Goal: Transaction & Acquisition: Book appointment/travel/reservation

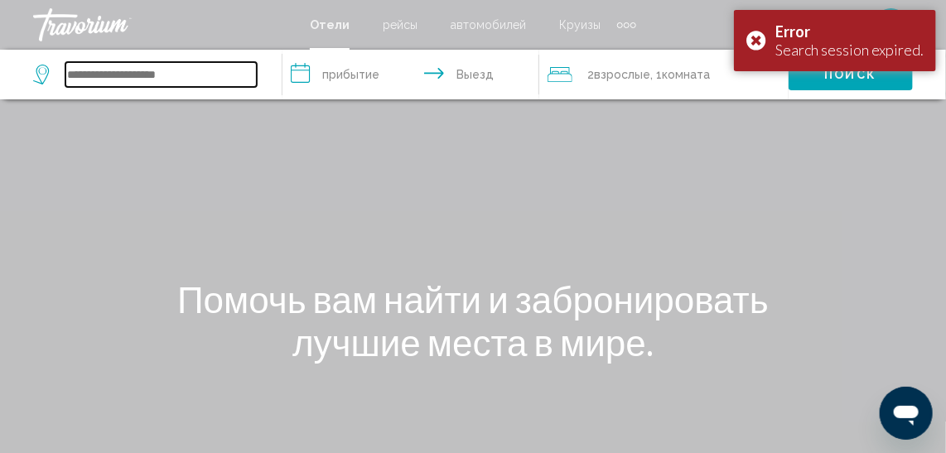
click at [139, 83] on input "Search widget" at bounding box center [160, 74] width 191 height 25
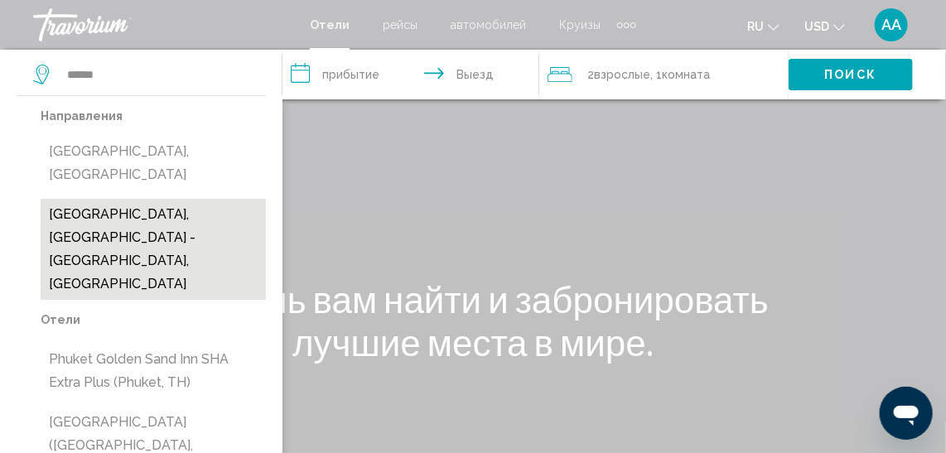
click at [95, 199] on button "[GEOGRAPHIC_DATA], [GEOGRAPHIC_DATA] - [GEOGRAPHIC_DATA], [GEOGRAPHIC_DATA]" at bounding box center [153, 249] width 225 height 101
type input "**********"
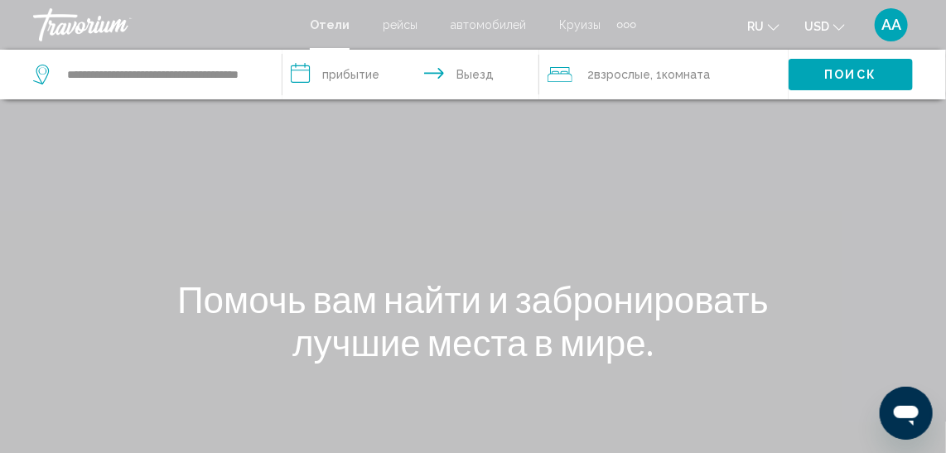
click at [347, 70] on input "**********" at bounding box center [415, 77] width 264 height 55
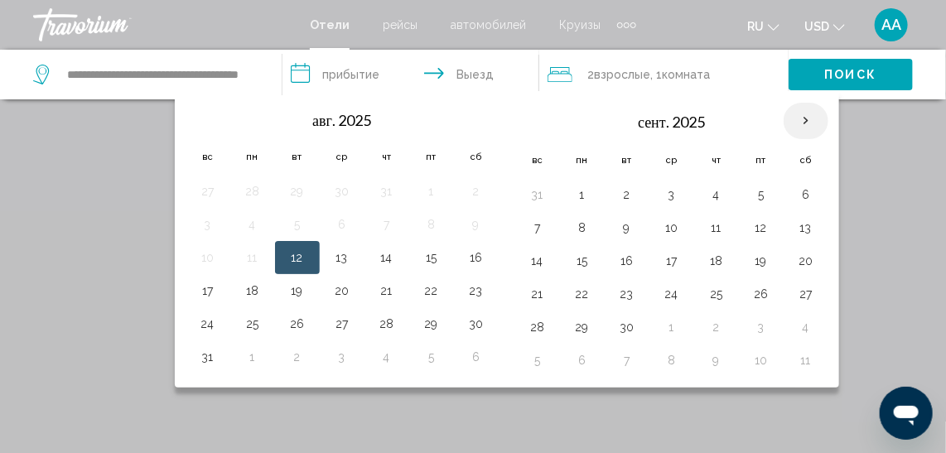
click at [799, 114] on th "Next month" at bounding box center [806, 121] width 45 height 36
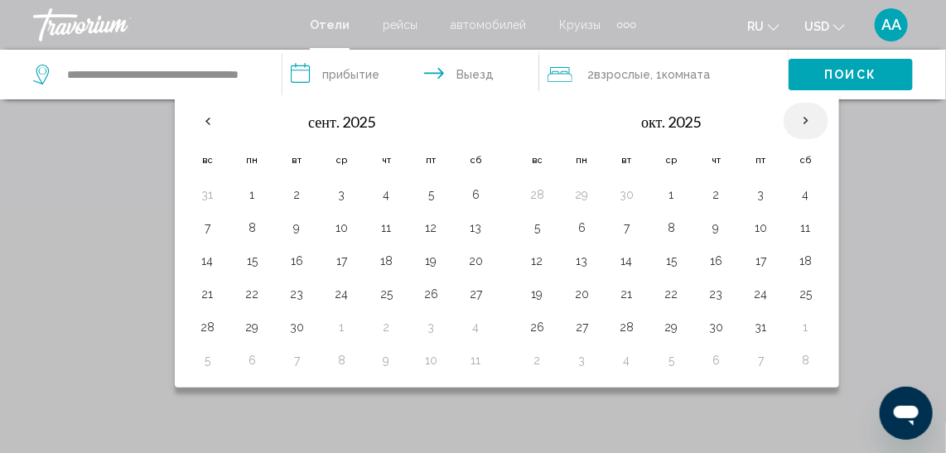
click at [799, 114] on th "Next month" at bounding box center [806, 121] width 45 height 36
click at [793, 188] on button "1" at bounding box center [806, 194] width 27 height 23
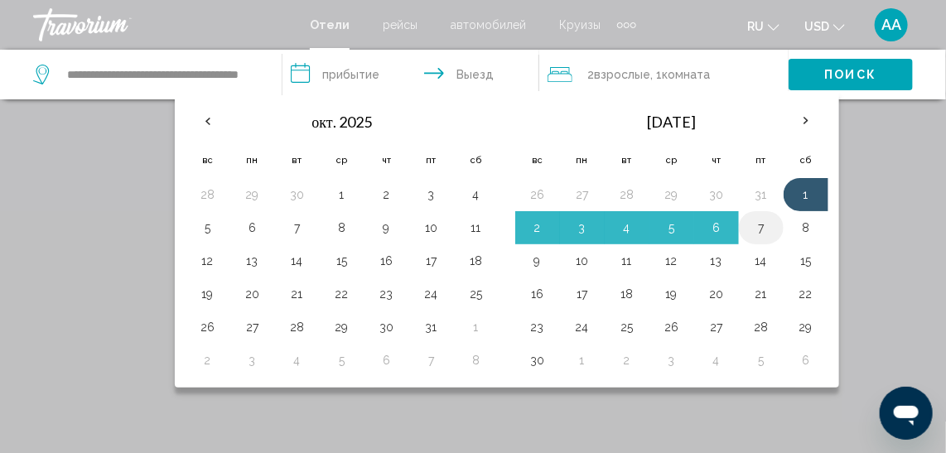
click at [758, 224] on button "7" at bounding box center [761, 227] width 27 height 23
type input "**********"
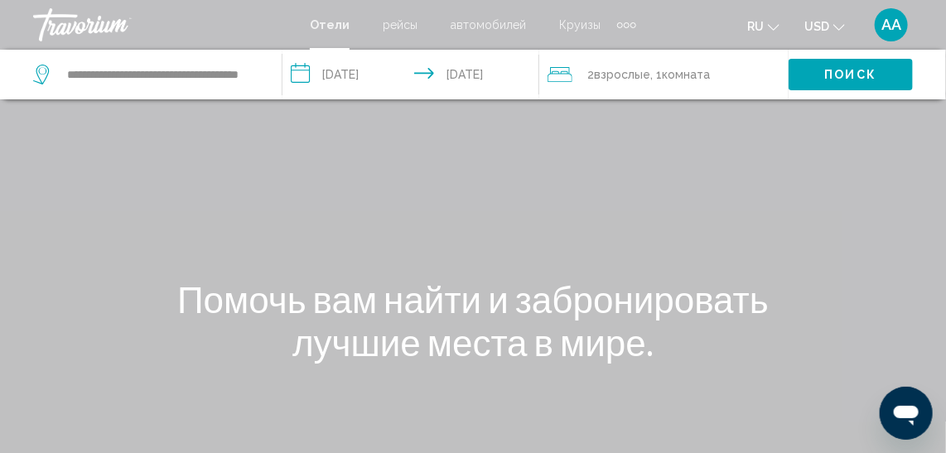
click at [592, 75] on span "2 Взрослый Взрослые" at bounding box center [618, 74] width 63 height 23
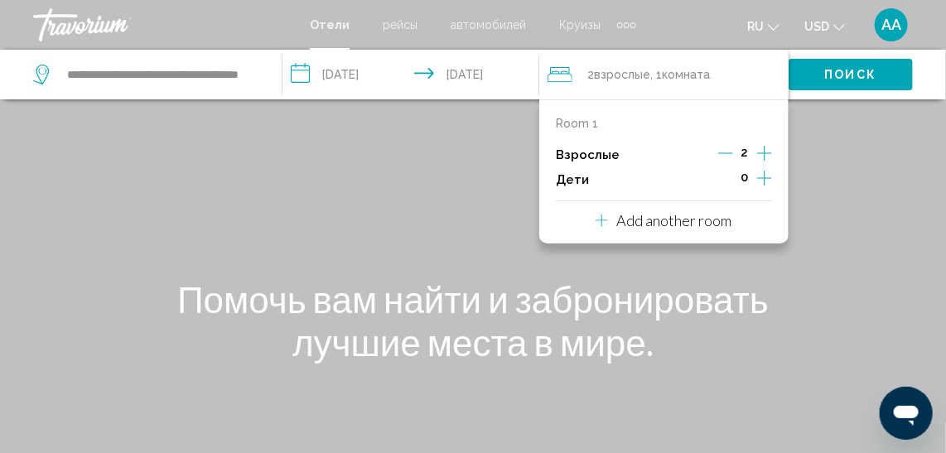
click at [592, 75] on span "2 Взрослый Взрослые" at bounding box center [618, 74] width 63 height 23
click at [769, 171] on icon "Increment children" at bounding box center [764, 178] width 15 height 20
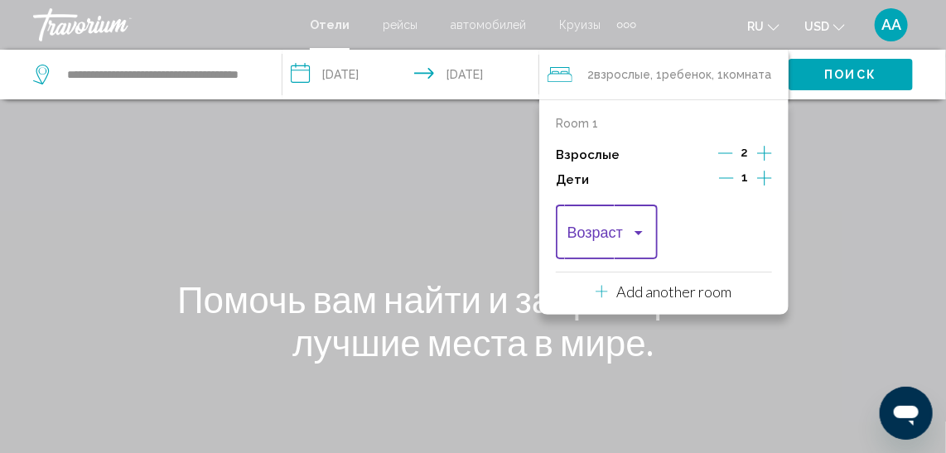
click at [639, 230] on div "Travelers: 2 adults, 1 child" at bounding box center [638, 232] width 15 height 13
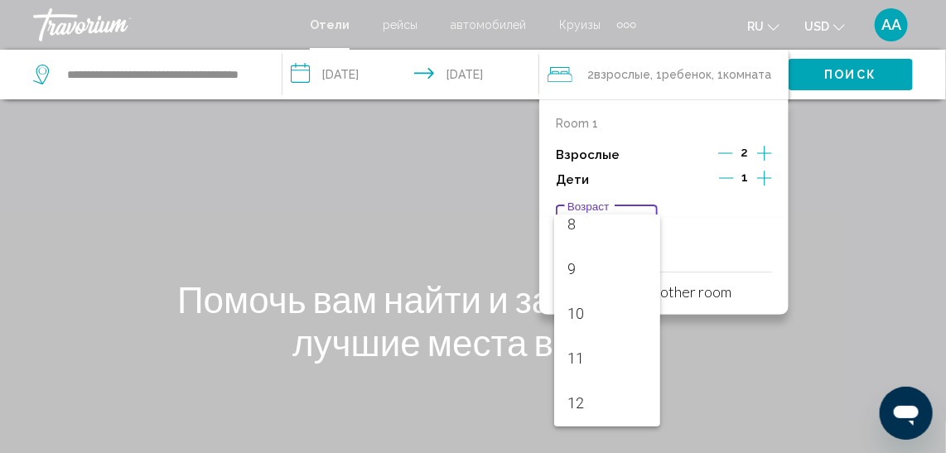
scroll to position [555, 0]
click at [573, 268] on span "13" at bounding box center [608, 263] width 80 height 45
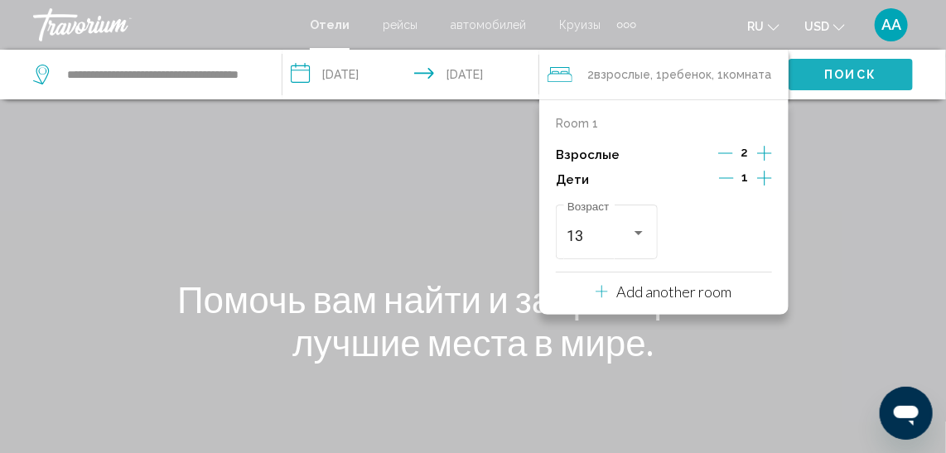
click at [833, 69] on span "Поиск" at bounding box center [851, 75] width 52 height 13
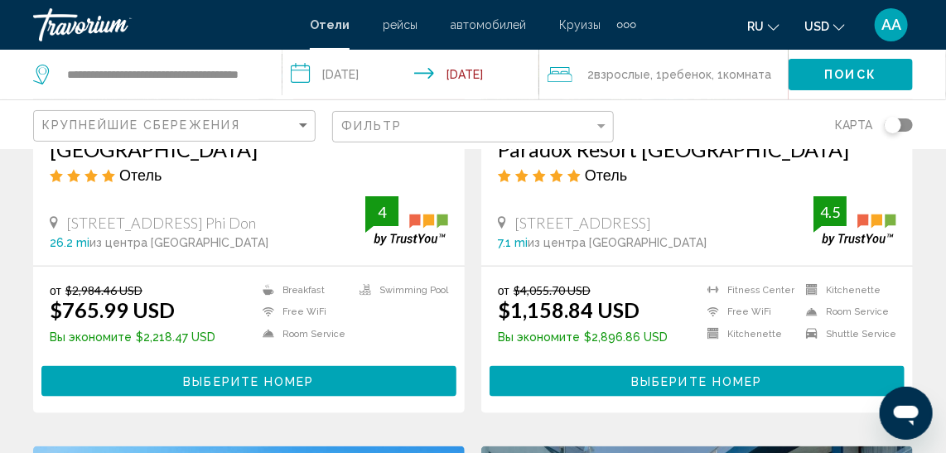
scroll to position [3173, 0]
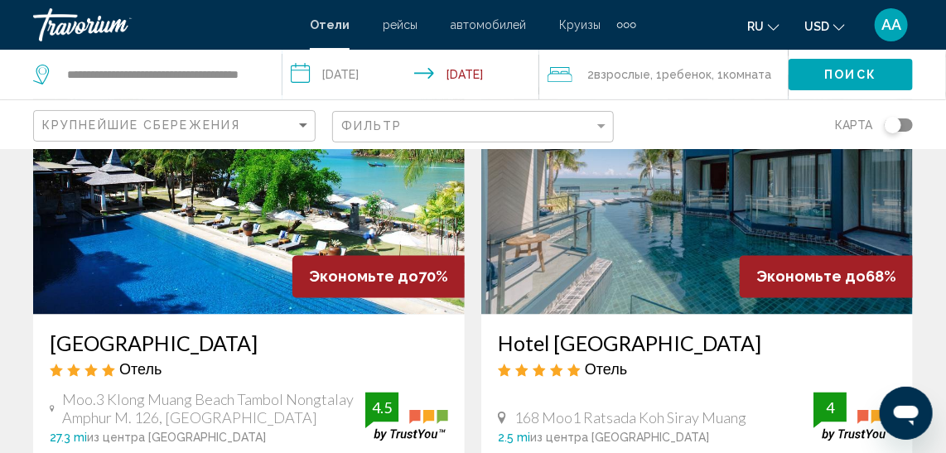
click at [643, 209] on img "Main content" at bounding box center [697, 182] width 432 height 265
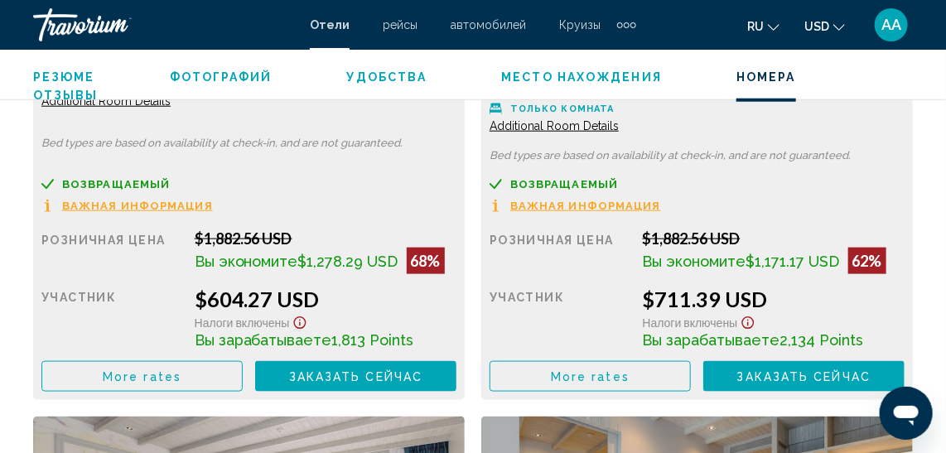
scroll to position [2833, 0]
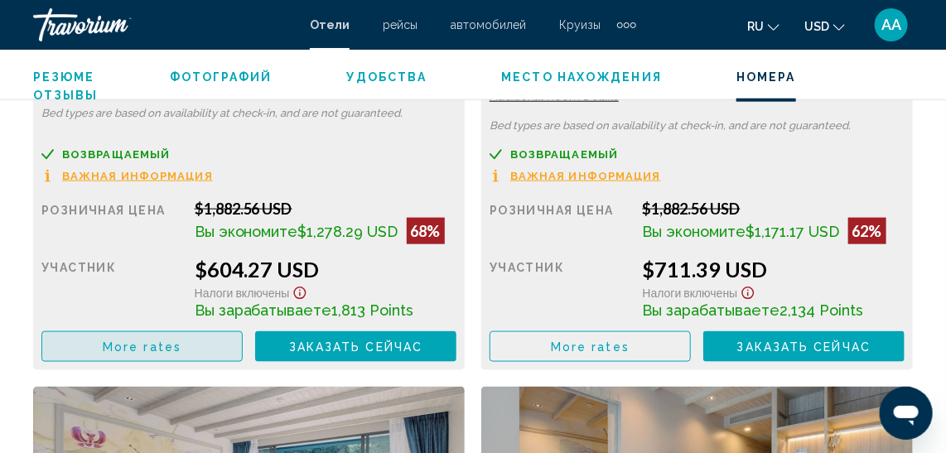
click at [110, 341] on span "More rates" at bounding box center [142, 347] width 79 height 13
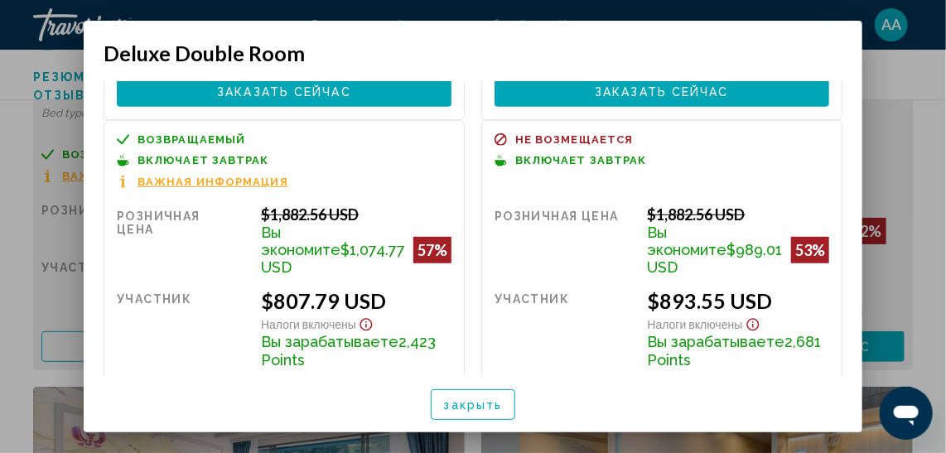
scroll to position [297, 0]
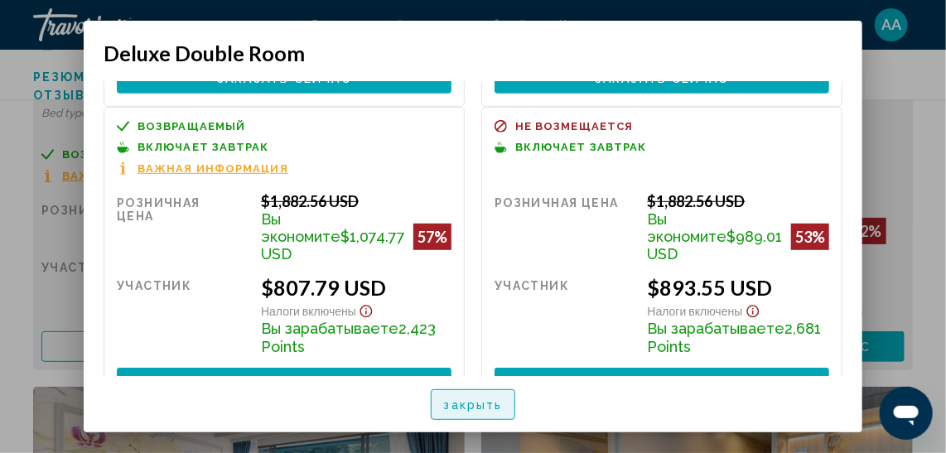
click at [462, 405] on span "закрыть" at bounding box center [473, 405] width 59 height 13
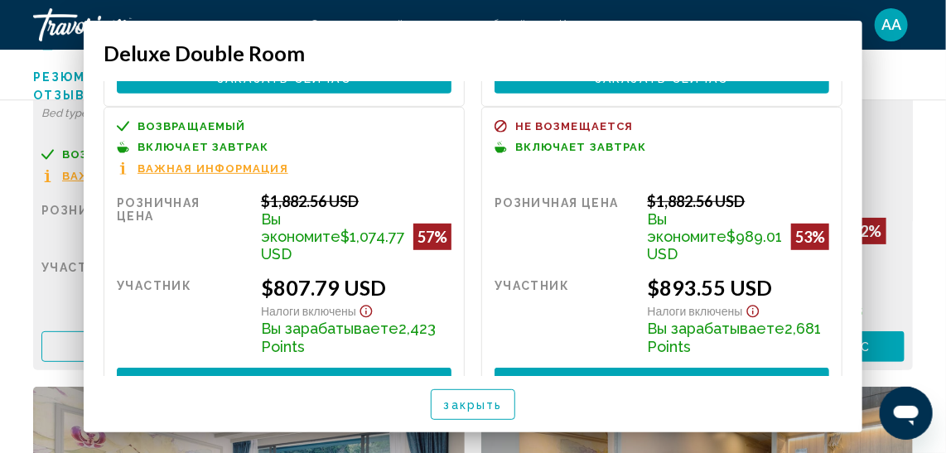
scroll to position [2833, 0]
